Goal: Task Accomplishment & Management: Manage account settings

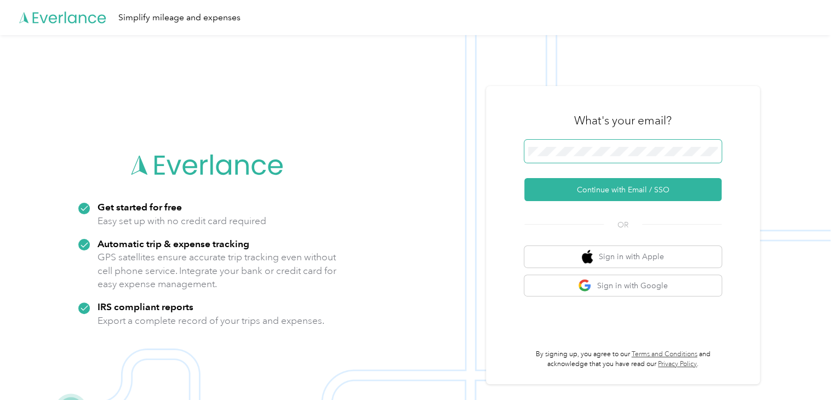
click at [633, 146] on span at bounding box center [622, 151] width 197 height 23
click at [630, 158] on span at bounding box center [622, 151] width 197 height 23
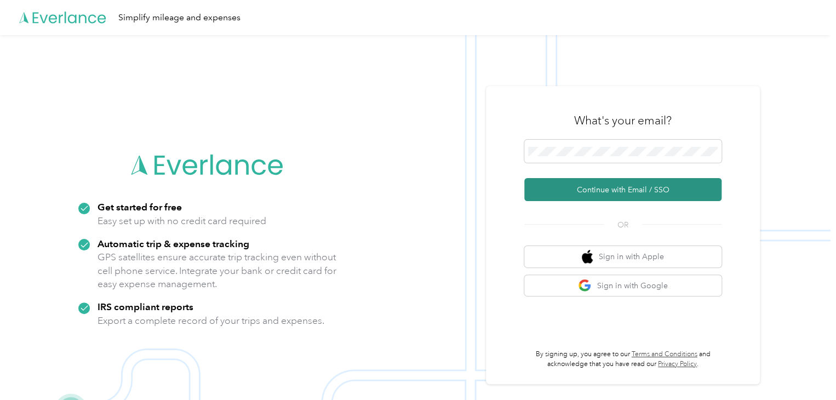
click at [647, 198] on button "Continue with Email / SSO" at bounding box center [622, 189] width 197 height 23
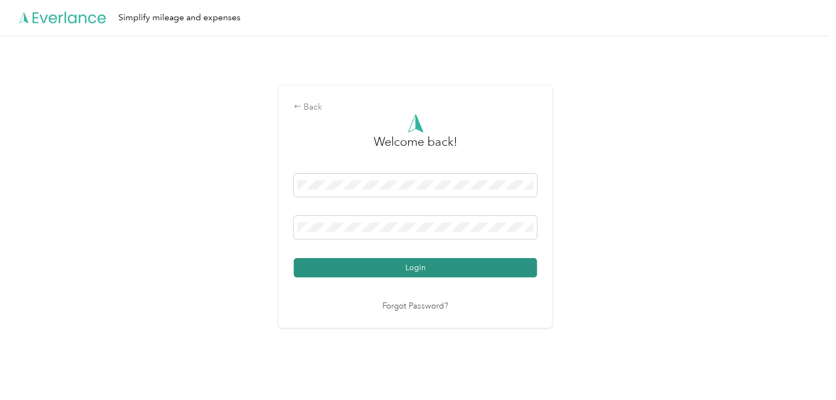
click at [453, 262] on button "Login" at bounding box center [415, 267] width 243 height 19
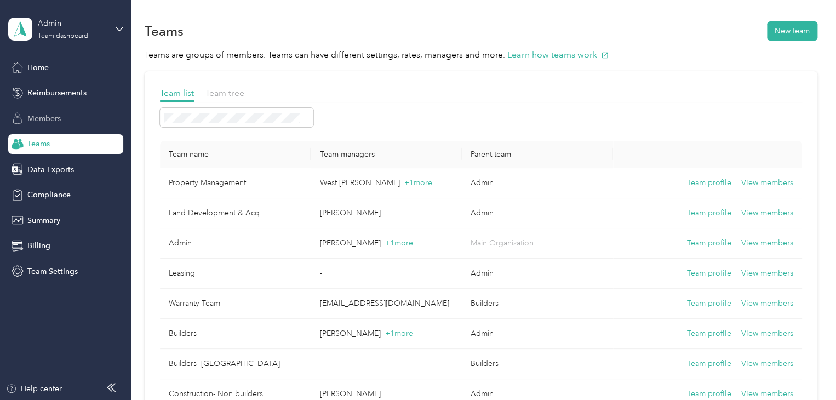
click at [79, 121] on div "Members" at bounding box center [65, 118] width 115 height 20
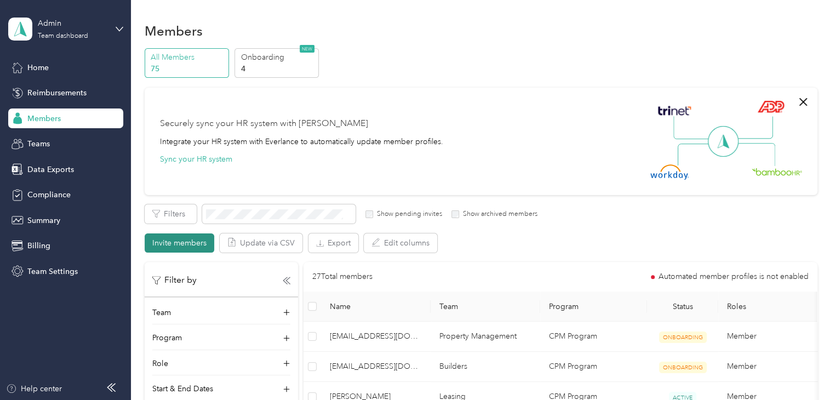
click at [195, 246] on button "Invite members" at bounding box center [180, 242] width 70 height 19
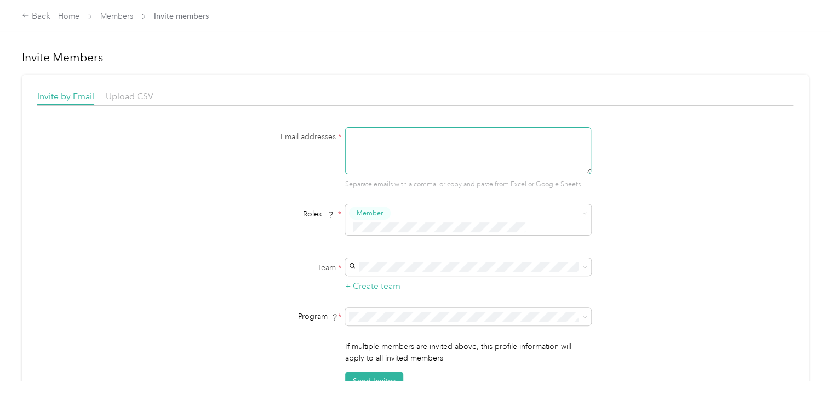
click at [495, 145] on textarea at bounding box center [468, 150] width 246 height 47
paste textarea ""[PERSON_NAME]" <[EMAIL_ADDRESS][DOMAIN_NAME]>"
click at [403, 138] on textarea ""[PERSON_NAME]" <[EMAIL_ADDRESS][DOMAIN_NAME]>" at bounding box center [468, 150] width 246 height 47
click at [459, 136] on textarea "[EMAIL_ADDRESS][DOMAIN_NAME]>" at bounding box center [468, 150] width 246 height 47
click at [285, 262] on label "Team *" at bounding box center [272, 268] width 137 height 12
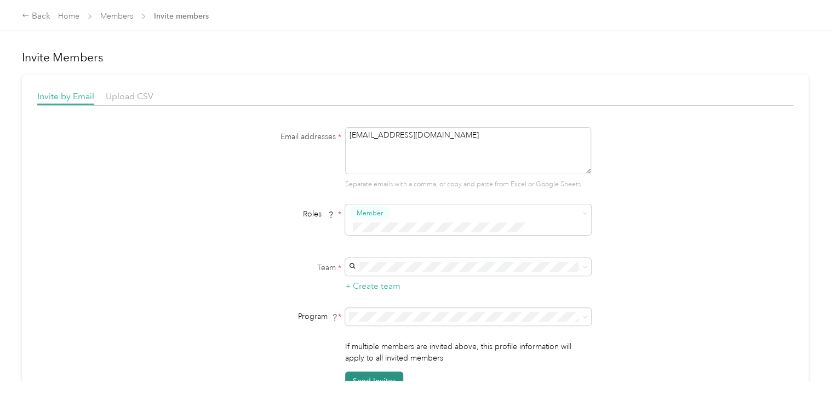
click at [353, 372] on button "Send Invites" at bounding box center [374, 381] width 58 height 19
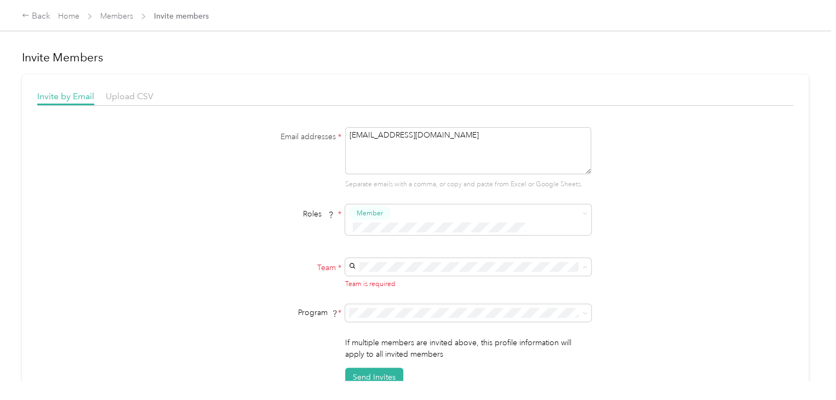
click at [401, 196] on div "Leasing No managers" at bounding box center [466, 203] width 231 height 25
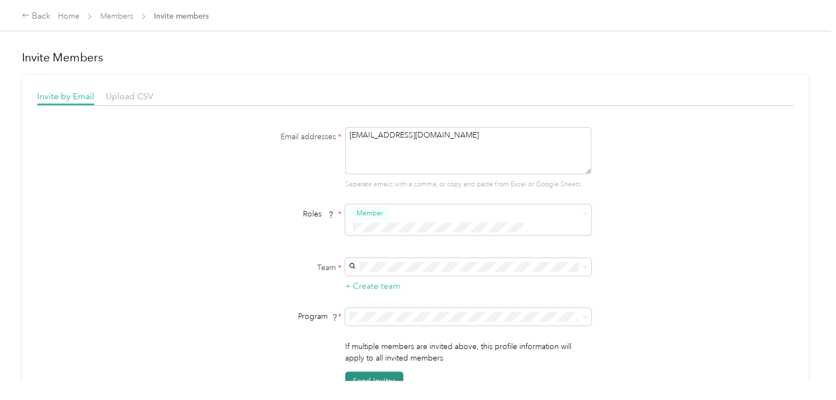
click at [355, 372] on button "Send Invites" at bounding box center [374, 381] width 58 height 19
drag, startPoint x: 462, startPoint y: 139, endPoint x: 299, endPoint y: 127, distance: 163.7
click at [299, 127] on div "Email addresses * [EMAIL_ADDRESS][DOMAIN_NAME] Separate emails with a comma, or…" at bounding box center [415, 158] width 422 height 62
paste textarea "jriggs@bridgetowerhome"
type textarea "[EMAIL_ADDRESS][DOMAIN_NAME]"
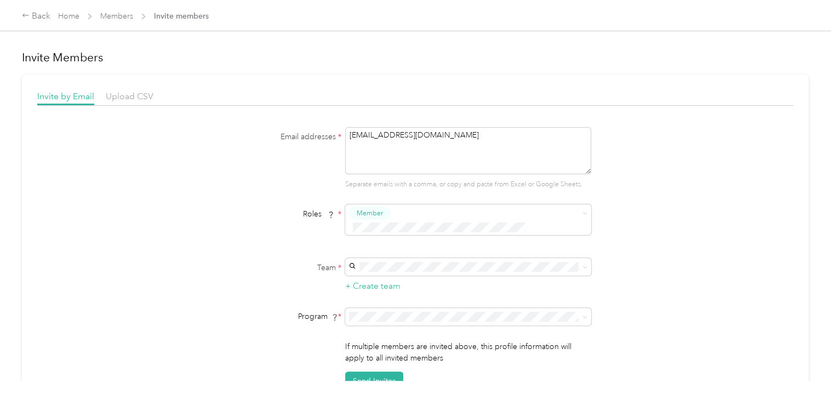
click at [279, 185] on div "Email addresses * [EMAIL_ADDRESS][DOMAIN_NAME] Separate emails with a comma, or…" at bounding box center [415, 158] width 422 height 62
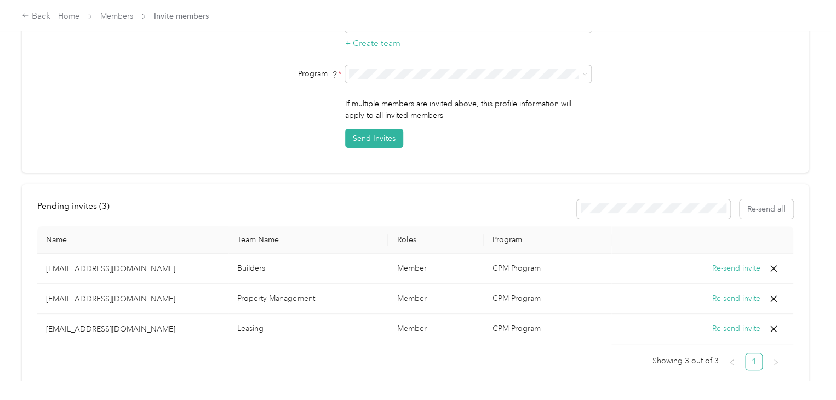
scroll to position [243, 0]
click at [361, 128] on button "Send Invites" at bounding box center [374, 137] width 58 height 19
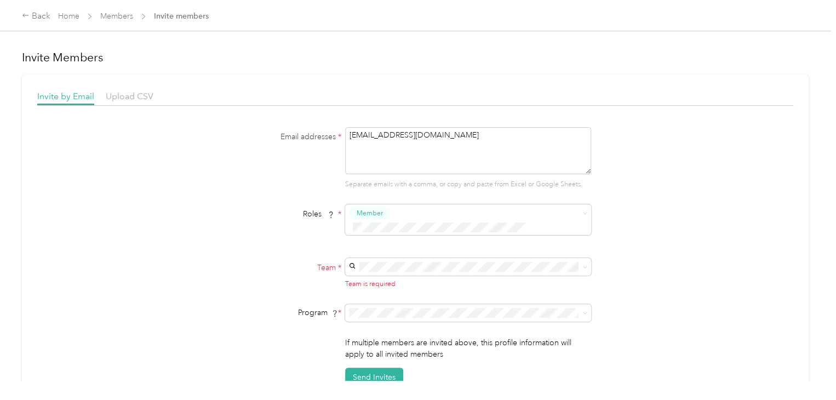
scroll to position [0, 0]
click at [414, 144] on p "[PERSON_NAME]" at bounding box center [466, 145] width 231 height 12
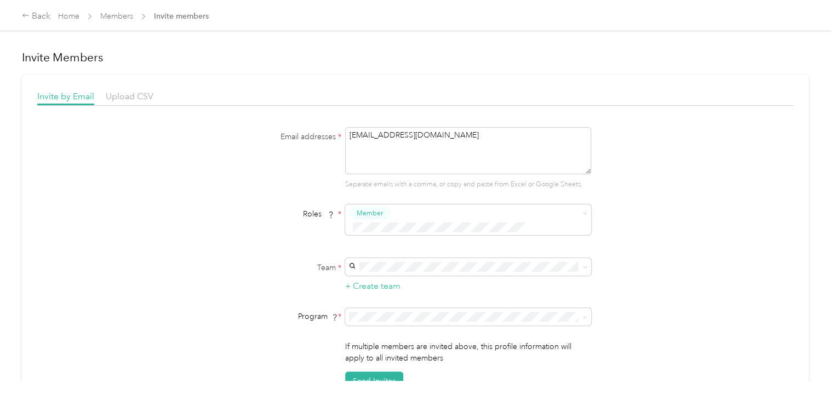
scroll to position [59, 0]
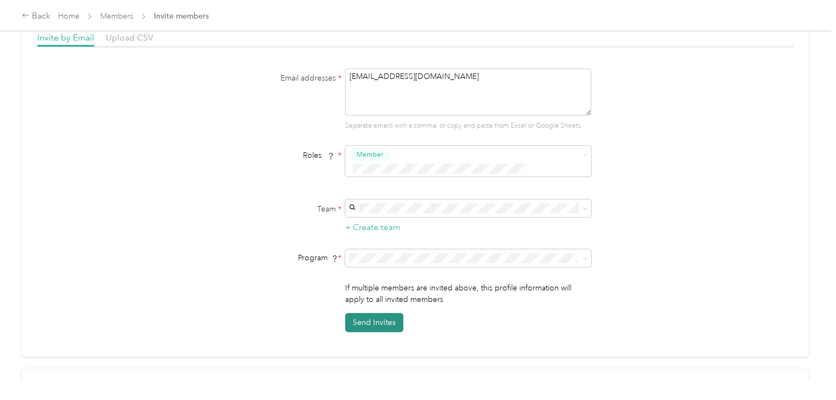
click at [363, 316] on button "Send Invites" at bounding box center [374, 322] width 58 height 19
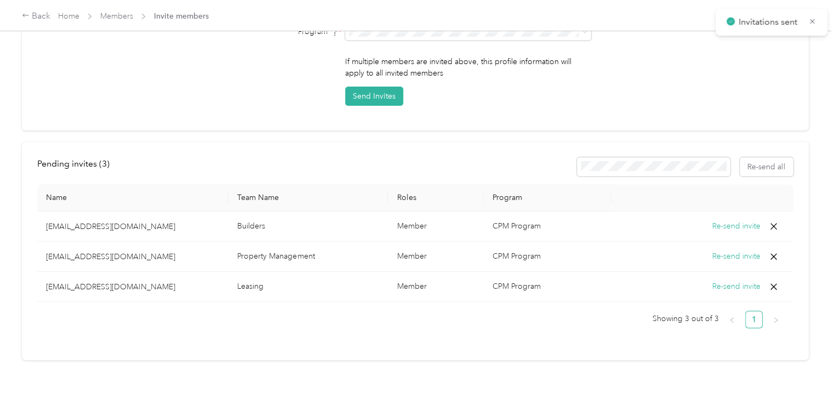
scroll to position [284, 0]
